Goal: Download file/media

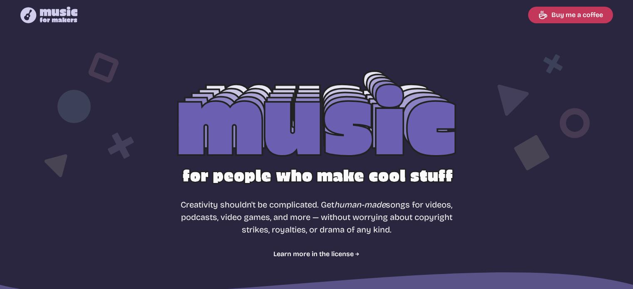
select select "most popular"
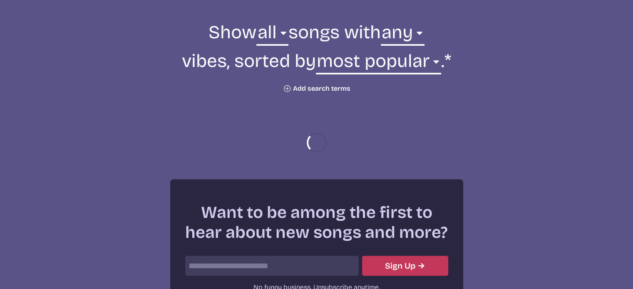
click at [325, 88] on button "Plus icon Add search terms" at bounding box center [316, 89] width 67 height 8
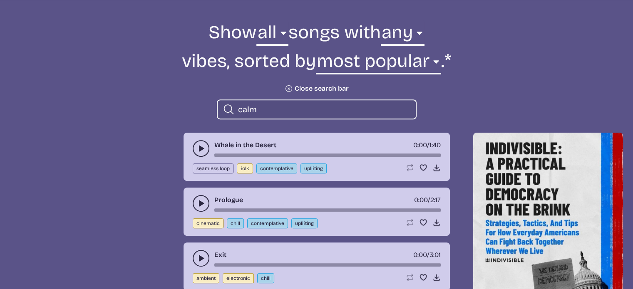
click at [203, 149] on icon "play-pause toggle" at bounding box center [201, 148] width 8 height 8
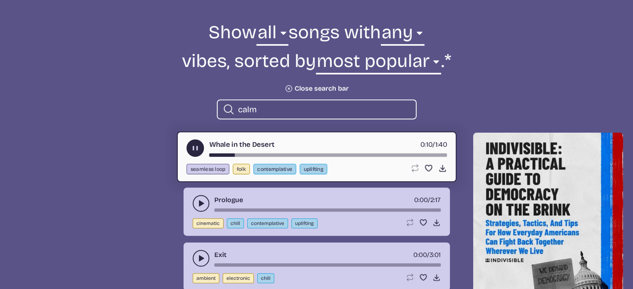
click at [242, 154] on div "song-time-bar" at bounding box center [328, 155] width 238 height 3
click at [276, 154] on div "song-time-bar" at bounding box center [328, 155] width 238 height 3
click at [441, 171] on use at bounding box center [442, 168] width 9 height 9
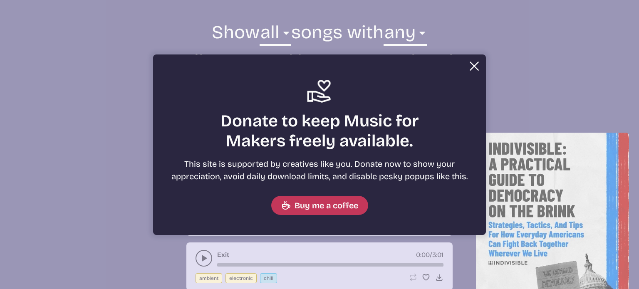
click at [405, 9] on button "Close Support icon Donate to keep Music for Makers freely available. This site …" at bounding box center [319, 144] width 639 height 289
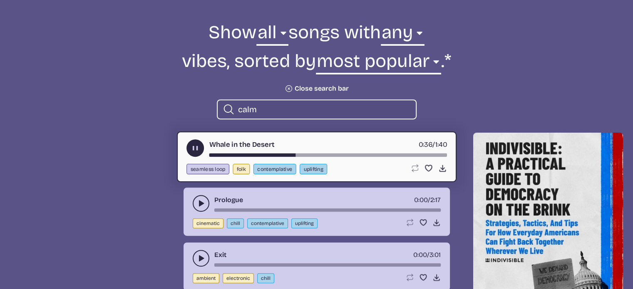
click at [202, 203] on use "play-pause toggle" at bounding box center [201, 203] width 8 height 8
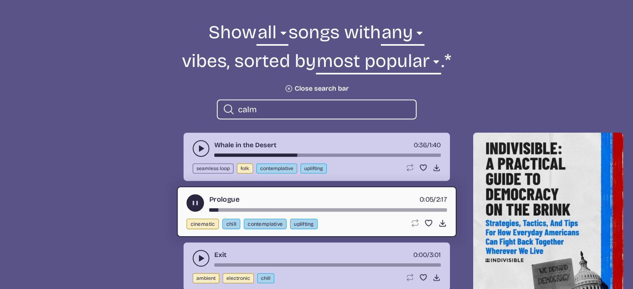
click at [241, 209] on div "song-time-bar" at bounding box center [328, 210] width 238 height 3
click at [260, 209] on div "song-time-bar" at bounding box center [328, 210] width 238 height 3
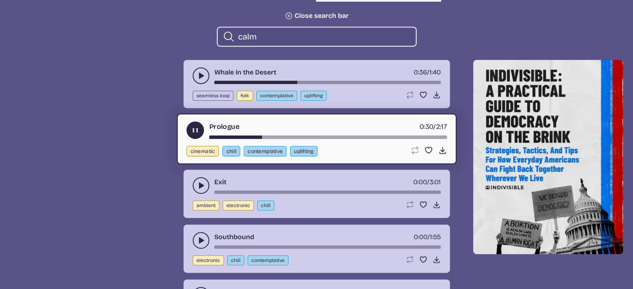
scroll to position [423, 0]
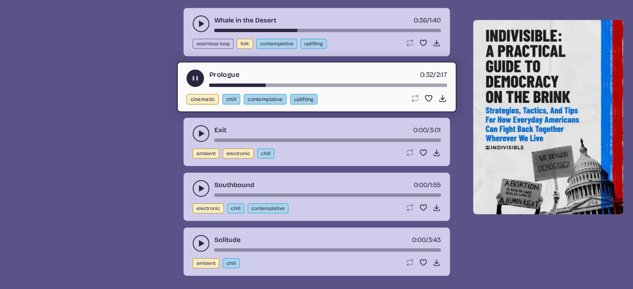
click at [204, 136] on icon "play-pause toggle" at bounding box center [201, 133] width 8 height 8
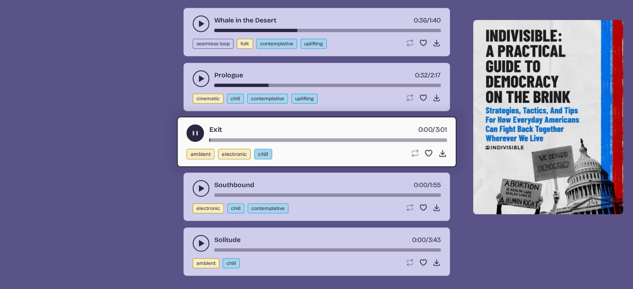
click at [225, 139] on div "song-time-bar" at bounding box center [328, 140] width 238 height 3
click at [271, 139] on div "song-time-bar" at bounding box center [328, 140] width 238 height 3
click at [200, 189] on icon "play-pause toggle" at bounding box center [201, 188] width 8 height 8
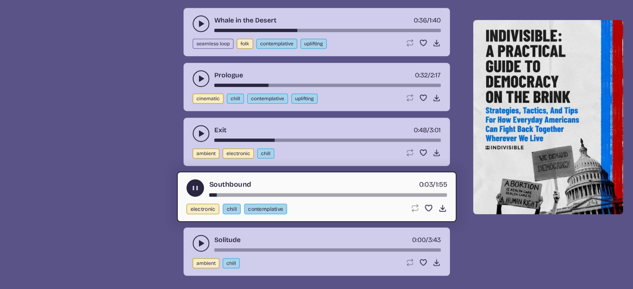
click at [231, 194] on div "song-time-bar" at bounding box center [328, 195] width 238 height 3
click at [203, 241] on use "play-pause toggle" at bounding box center [201, 243] width 8 height 8
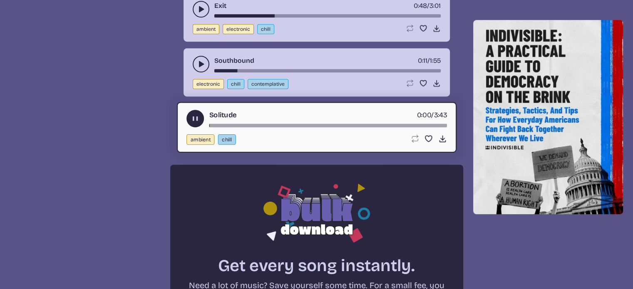
scroll to position [548, 0]
click at [221, 124] on div "song-time-bar" at bounding box center [328, 125] width 238 height 3
click at [249, 124] on div "song-time-bar" at bounding box center [328, 125] width 238 height 3
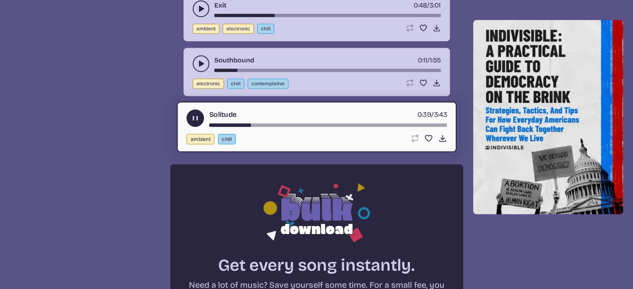
click at [199, 119] on icon "play-pause toggle" at bounding box center [195, 118] width 9 height 9
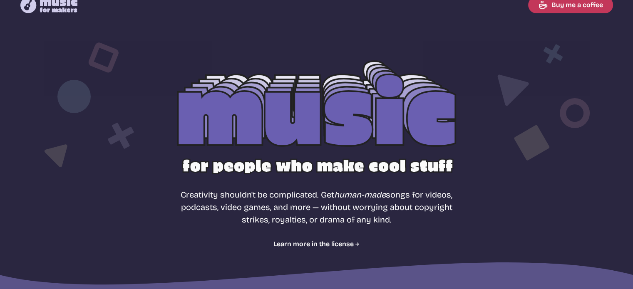
scroll to position [0, 0]
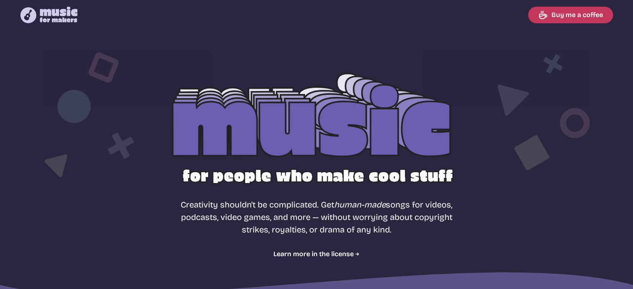
click at [187, 146] on div at bounding box center [316, 134] width 533 height 169
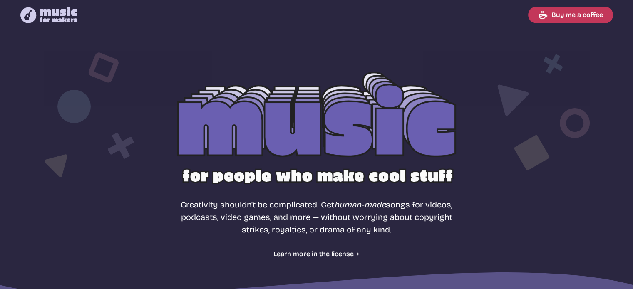
click at [319, 142] on div at bounding box center [316, 134] width 533 height 169
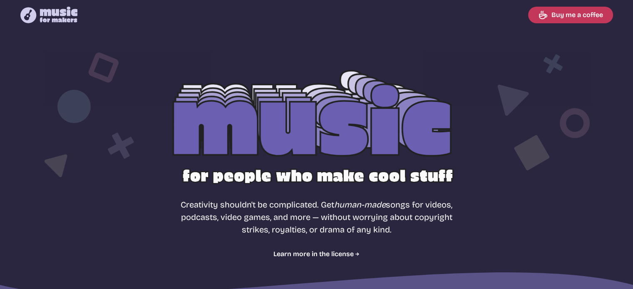
click at [208, 132] on div at bounding box center [316, 134] width 533 height 169
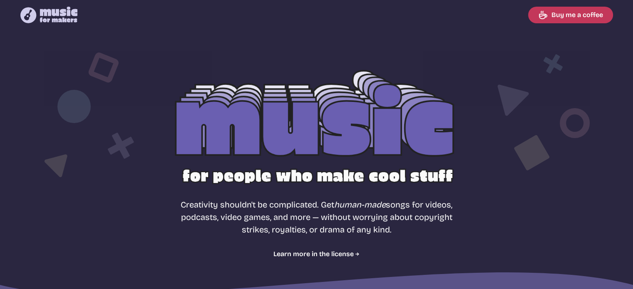
drag, startPoint x: 268, startPoint y: 133, endPoint x: 356, endPoint y: 123, distance: 88.0
click at [269, 133] on div at bounding box center [316, 134] width 533 height 169
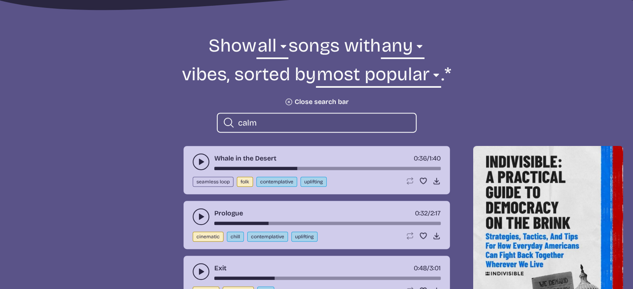
scroll to position [291, 0]
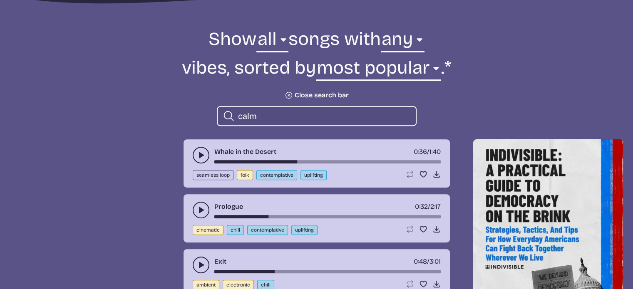
click at [197, 156] on icon "play-pause toggle" at bounding box center [201, 155] width 8 height 8
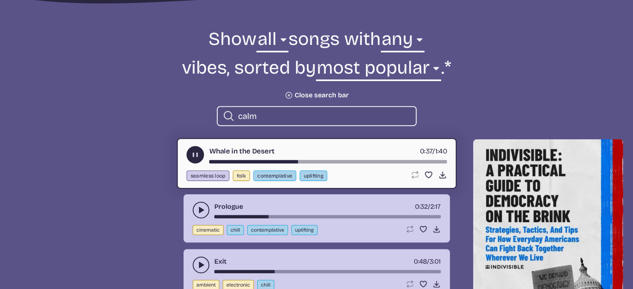
click at [204, 207] on icon "play-pause toggle" at bounding box center [201, 210] width 8 height 8
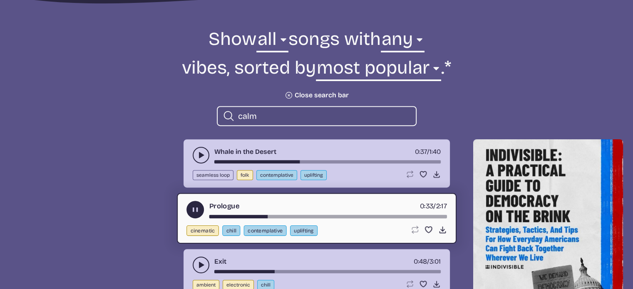
click at [213, 215] on div "song-time-bar" at bounding box center [328, 216] width 238 height 3
click at [440, 231] on icon "Download song" at bounding box center [442, 230] width 9 height 9
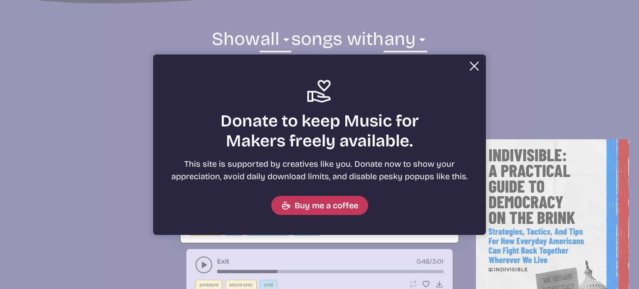
click at [472, 65] on button "Close" at bounding box center [474, 66] width 17 height 17
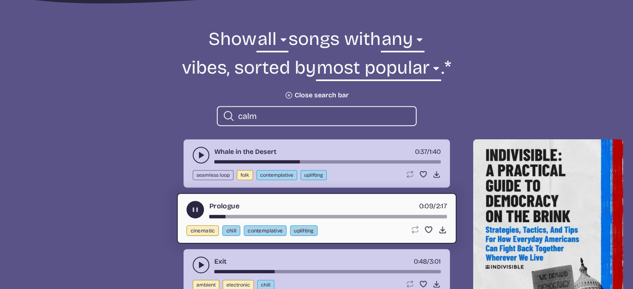
click at [261, 216] on div "song-time-bar" at bounding box center [328, 216] width 238 height 3
click at [195, 209] on use "play-pause toggle" at bounding box center [195, 210] width 9 height 9
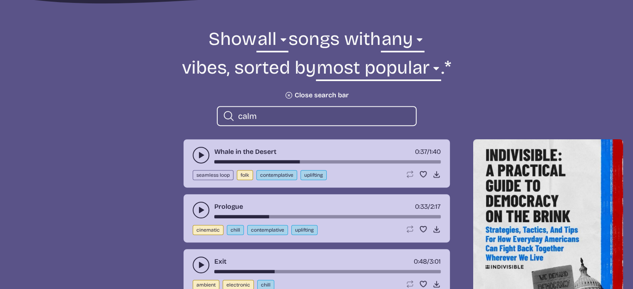
click at [194, 265] on button "play-pause toggle" at bounding box center [201, 265] width 17 height 17
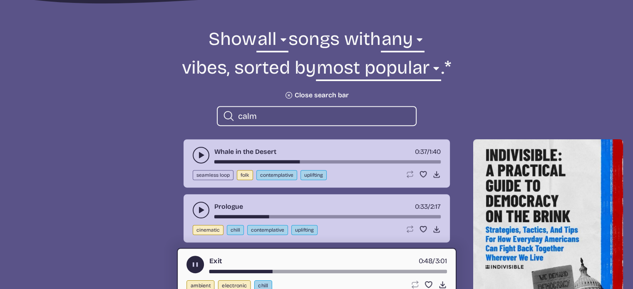
click at [215, 270] on div "song-time-bar" at bounding box center [328, 271] width 238 height 3
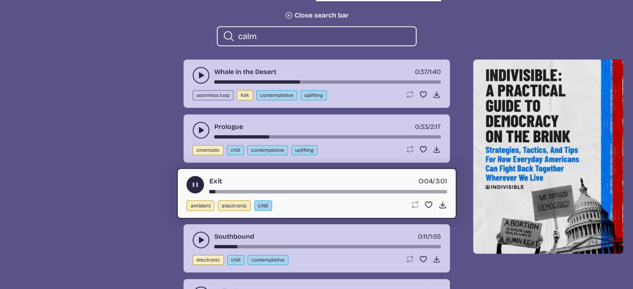
scroll to position [375, 0]
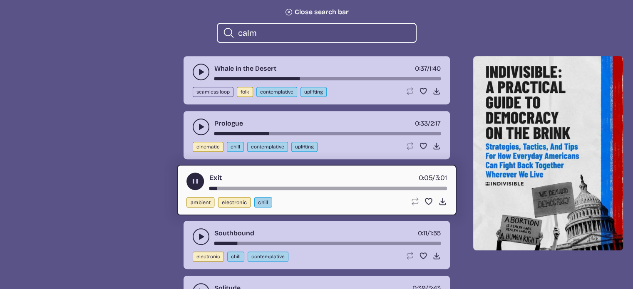
click at [198, 238] on icon "play-pause toggle" at bounding box center [201, 237] width 8 height 8
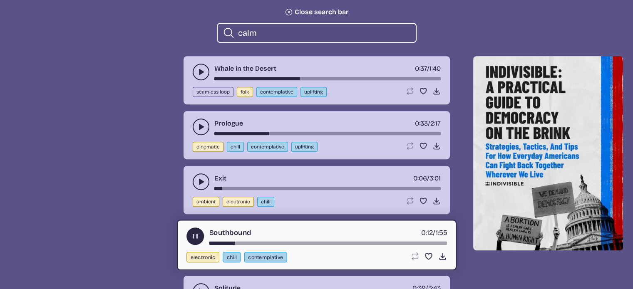
drag, startPoint x: 230, startPoint y: 241, endPoint x: 210, endPoint y: 241, distance: 20.0
click at [210, 242] on div "song-time-bar" at bounding box center [328, 243] width 238 height 3
click at [253, 242] on div "song-time-bar" at bounding box center [328, 243] width 238 height 3
click at [441, 256] on use at bounding box center [442, 256] width 9 height 9
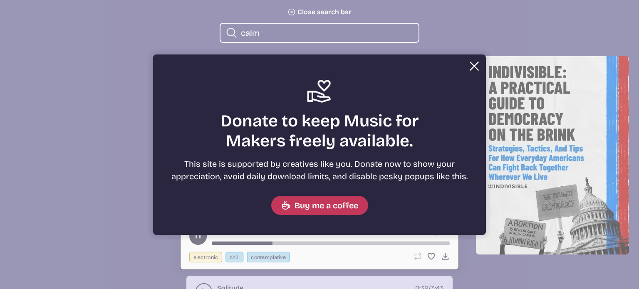
click at [434, 39] on button "Close Support icon Donate to keep Music for Makers freely available. This site …" at bounding box center [319, 144] width 639 height 289
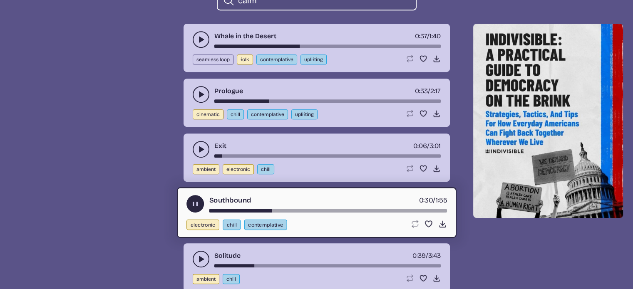
scroll to position [541, 0]
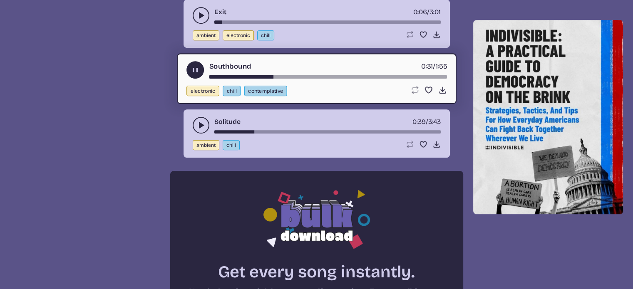
click at [197, 124] on icon "play-pause toggle" at bounding box center [201, 125] width 8 height 8
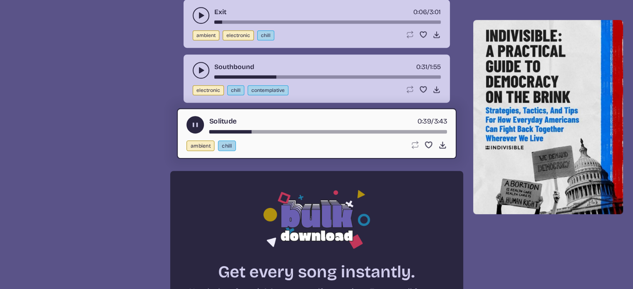
click at [213, 130] on div "song-time-bar" at bounding box center [328, 131] width 238 height 3
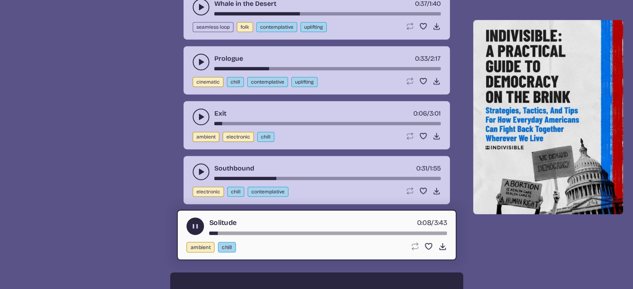
scroll to position [416, 0]
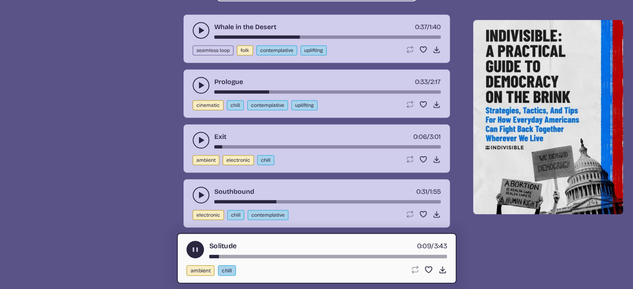
click at [198, 249] on icon "play-pause toggle" at bounding box center [195, 250] width 9 height 9
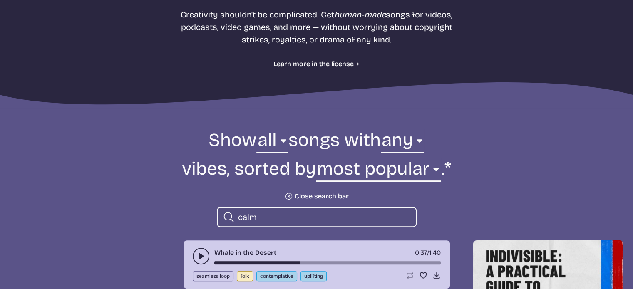
scroll to position [167, 0]
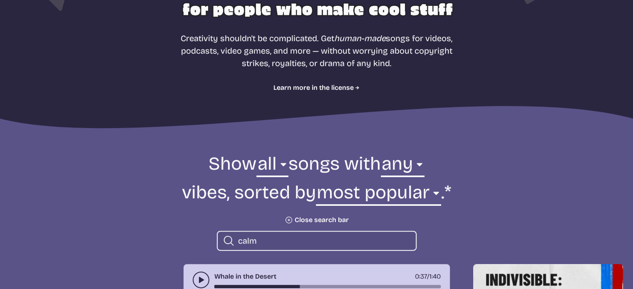
click at [283, 239] on input "calm" at bounding box center [323, 241] width 171 height 11
type input "c"
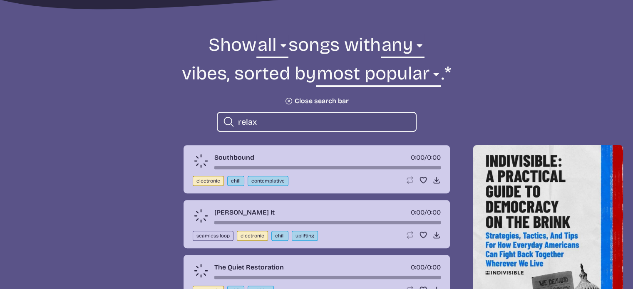
scroll to position [291, 0]
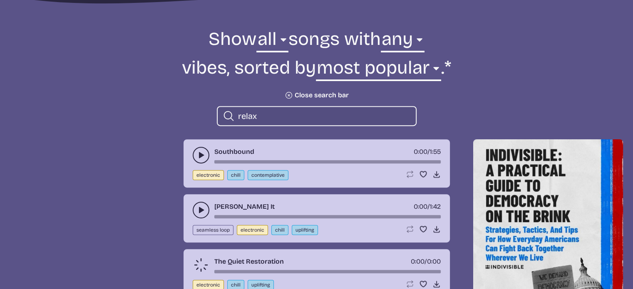
type input "relax"
click at [199, 208] on use "play-pause toggle" at bounding box center [201, 210] width 8 height 8
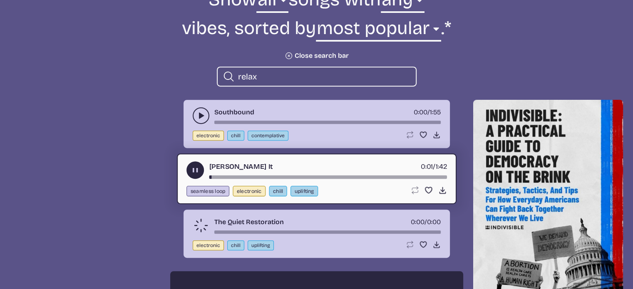
scroll to position [333, 0]
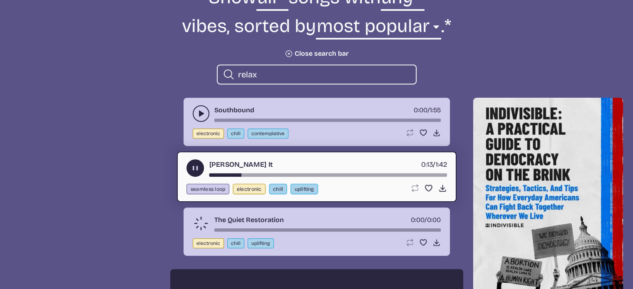
click at [198, 169] on use "play-pause toggle" at bounding box center [195, 168] width 9 height 9
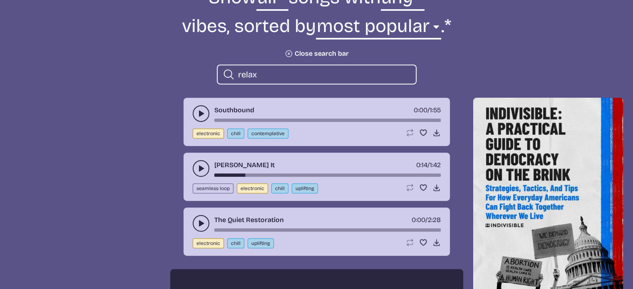
click at [201, 219] on icon "play-pause toggle" at bounding box center [201, 223] width 8 height 8
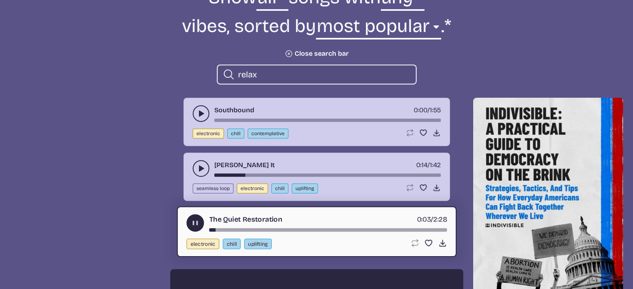
click at [195, 223] on icon "play-pause toggle" at bounding box center [195, 223] width 9 height 9
